Goal: Task Accomplishment & Management: Manage account settings

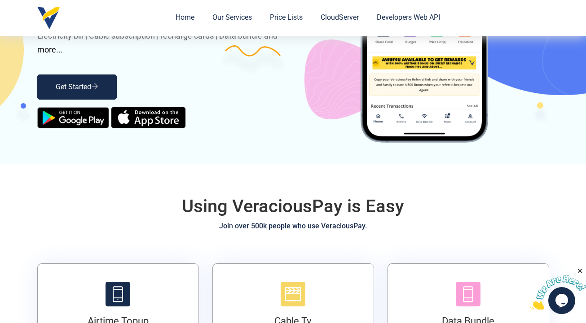
scroll to position [180, 0]
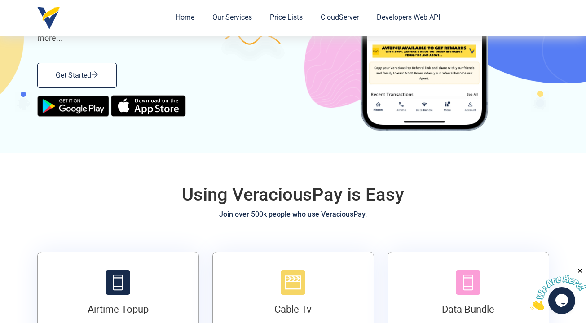
click at [71, 71] on link "Get Started" at bounding box center [76, 75] width 79 height 25
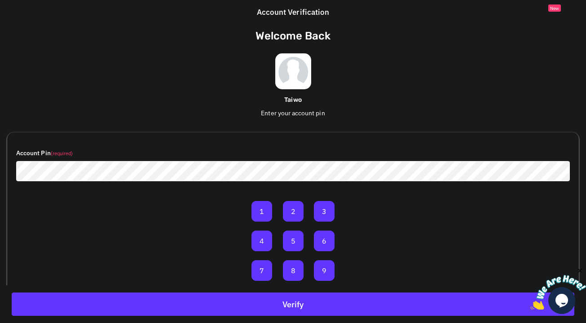
scroll to position [52, 0]
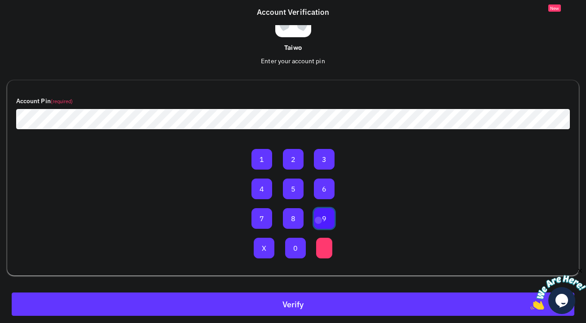
click at [318, 219] on button "9" at bounding box center [324, 218] width 21 height 21
click at [291, 251] on button "0" at bounding box center [295, 248] width 21 height 21
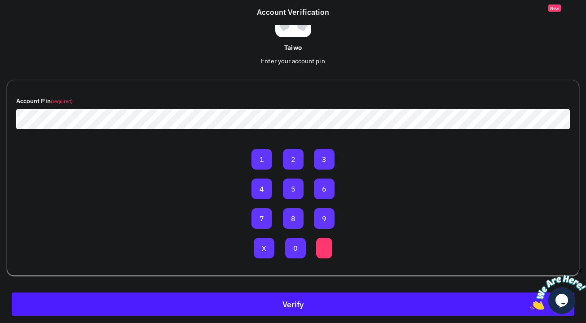
click at [272, 309] on button "Verify" at bounding box center [293, 304] width 562 height 23
